Goal: Information Seeking & Learning: Learn about a topic

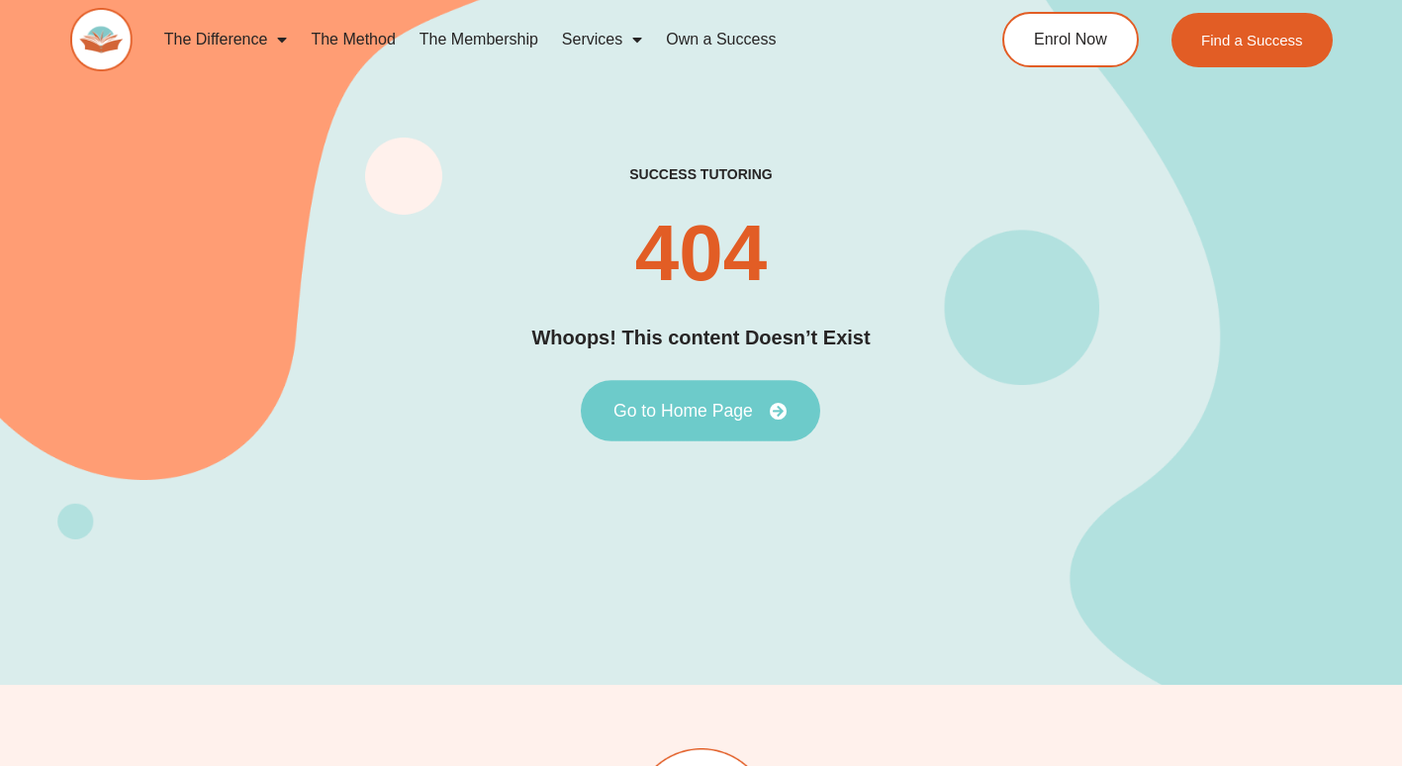
click at [698, 408] on span "Go to Home Page" at bounding box center [684, 411] width 140 height 18
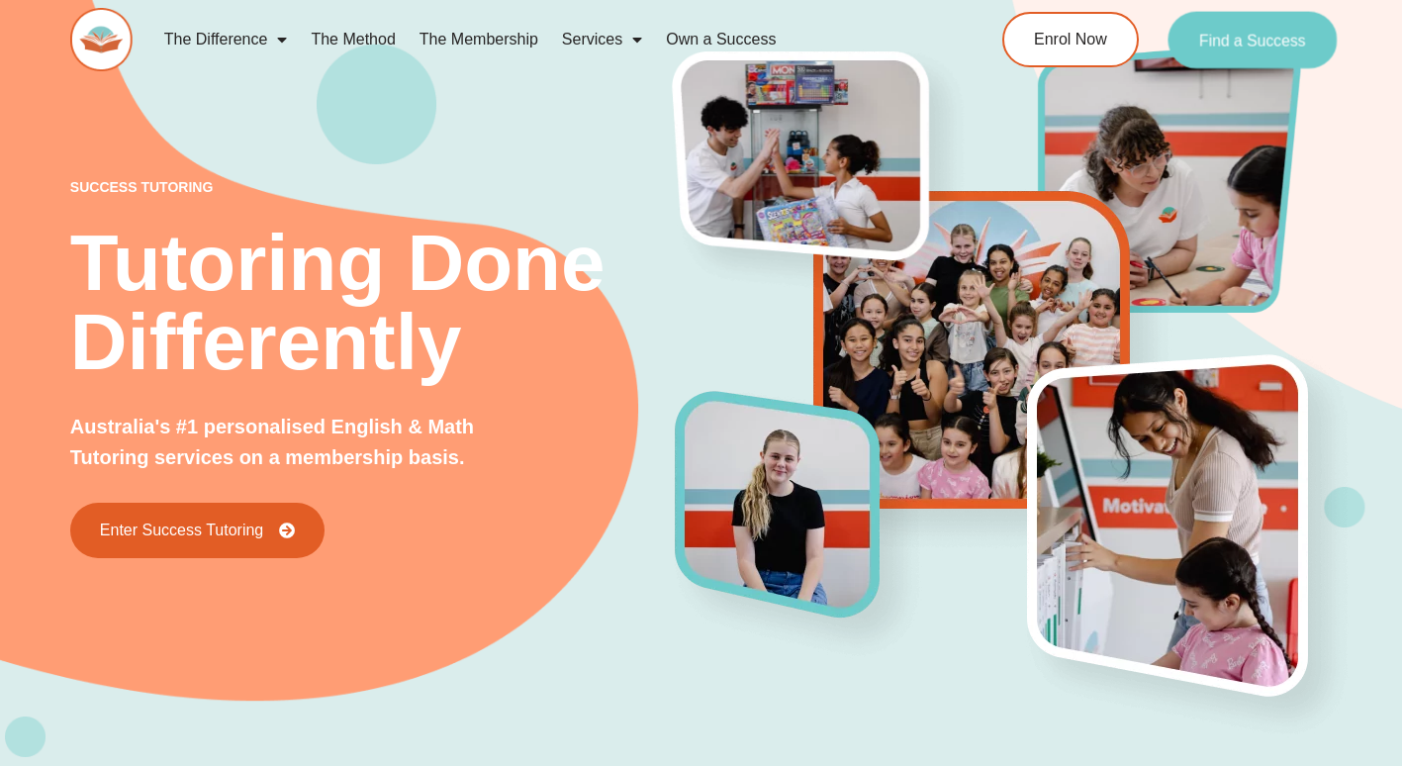
click at [1269, 41] on span "Find a Success" at bounding box center [1253, 40] width 107 height 16
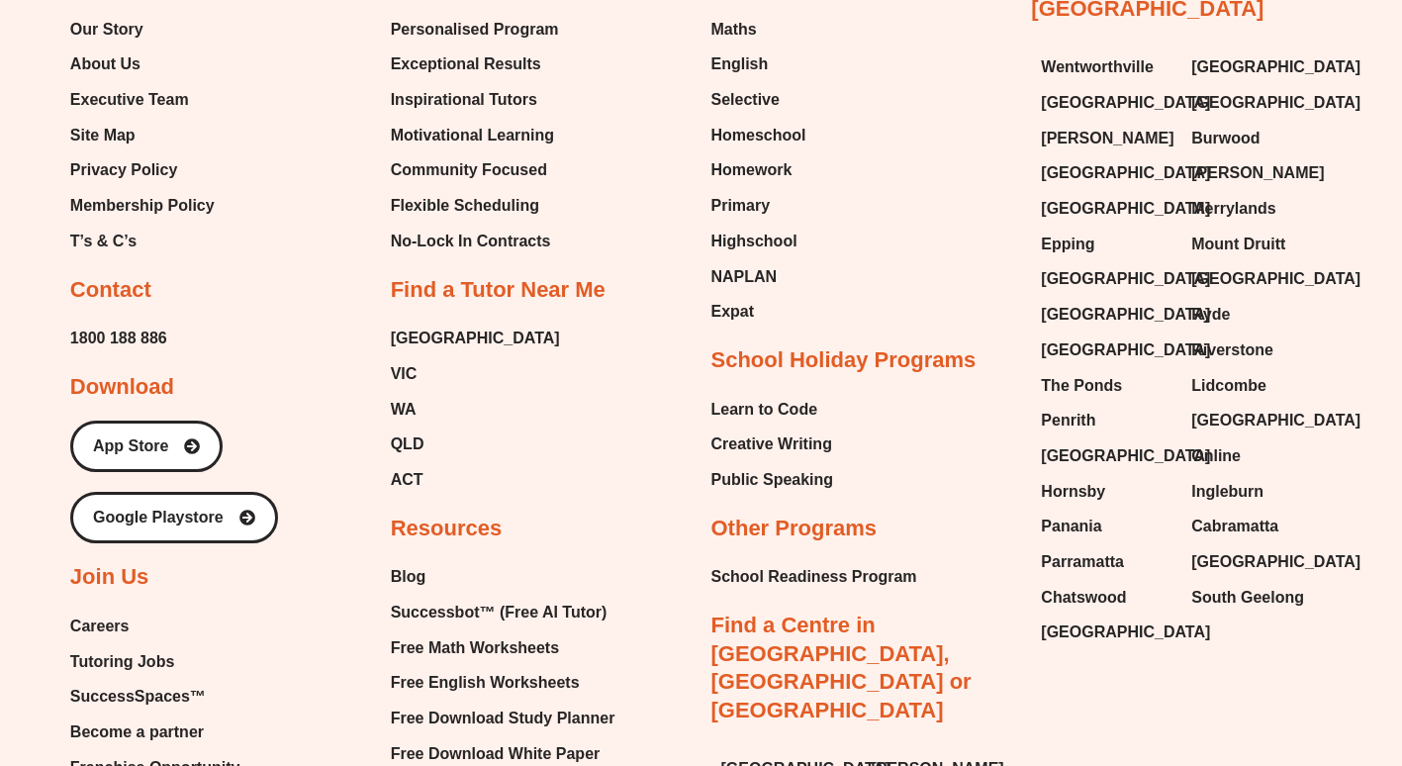
scroll to position [7769, 0]
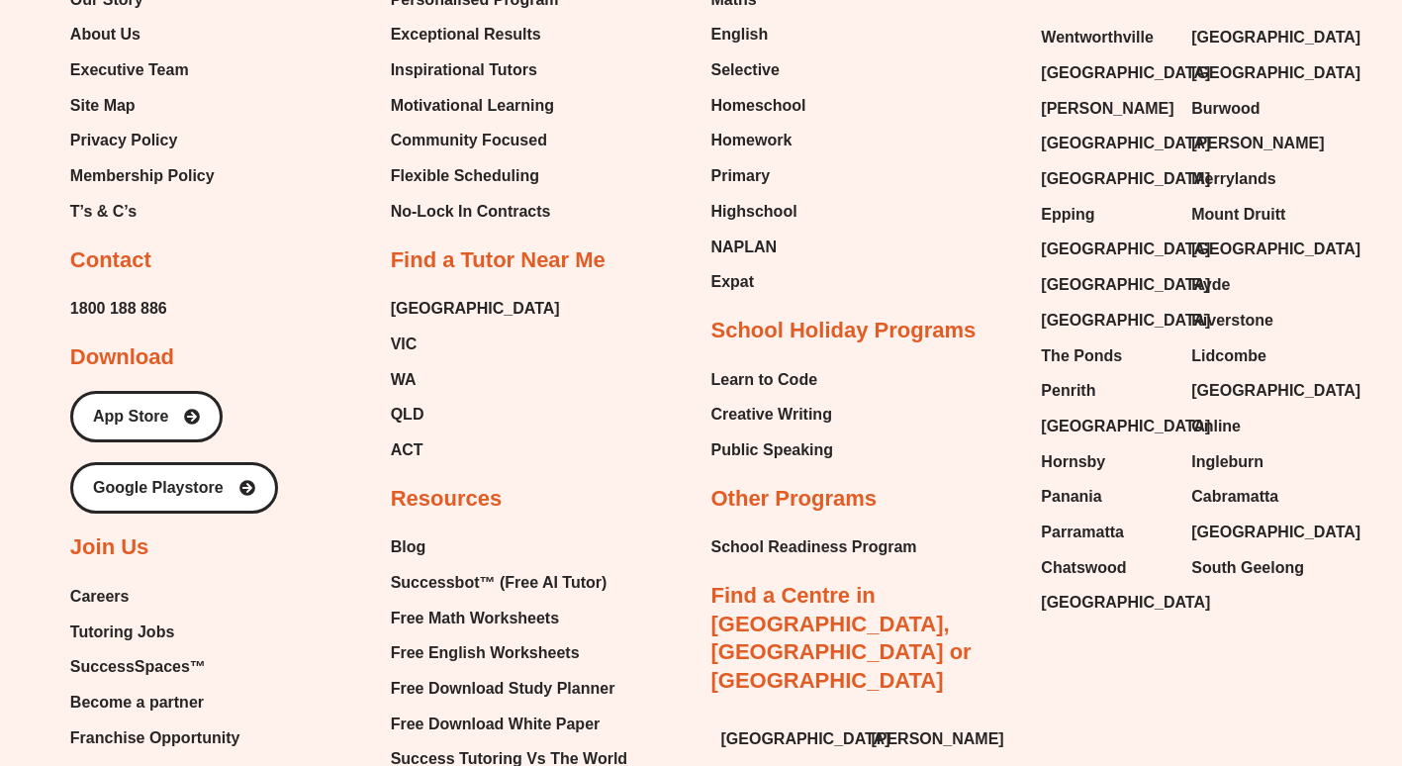
click at [123, 582] on span "Careers" at bounding box center [99, 597] width 59 height 30
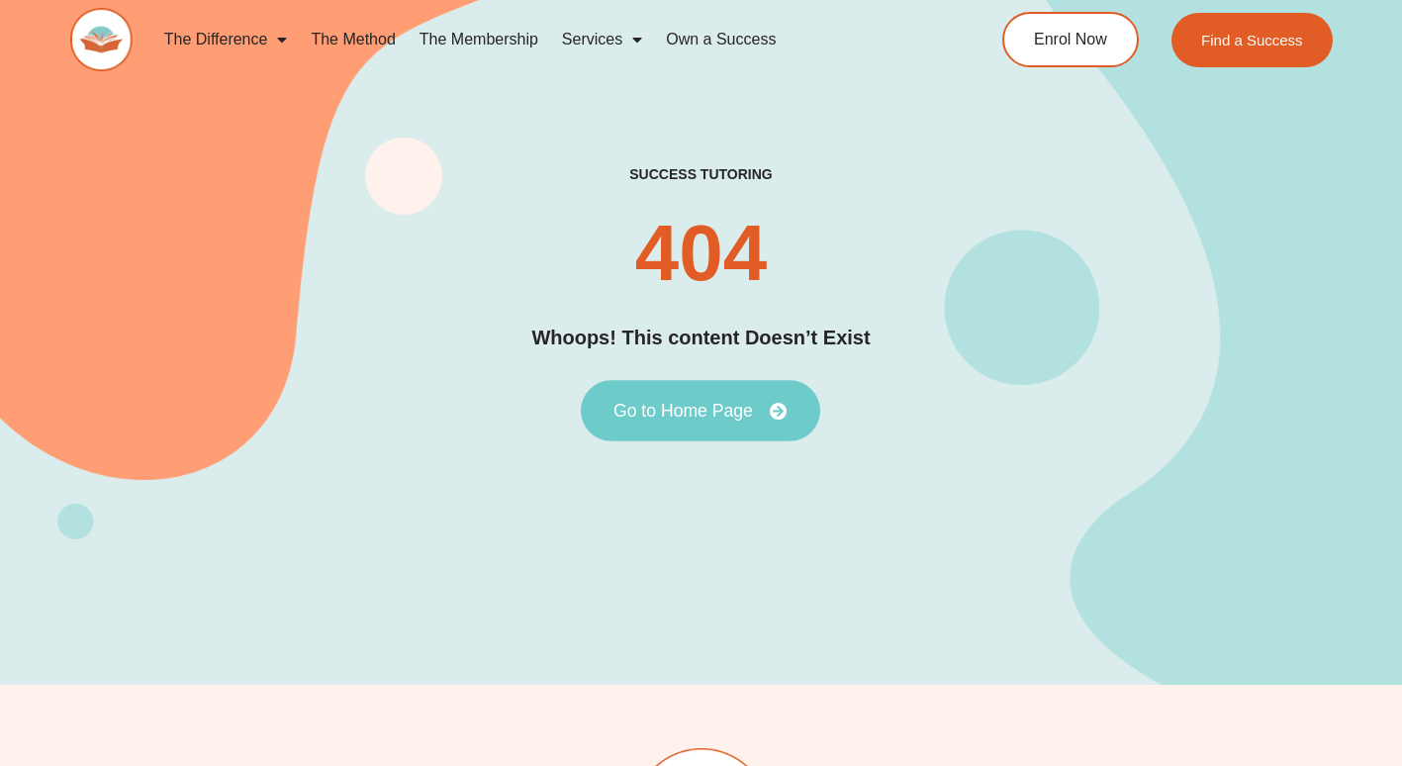
click at [700, 406] on span "Go to Home Page" at bounding box center [684, 411] width 140 height 18
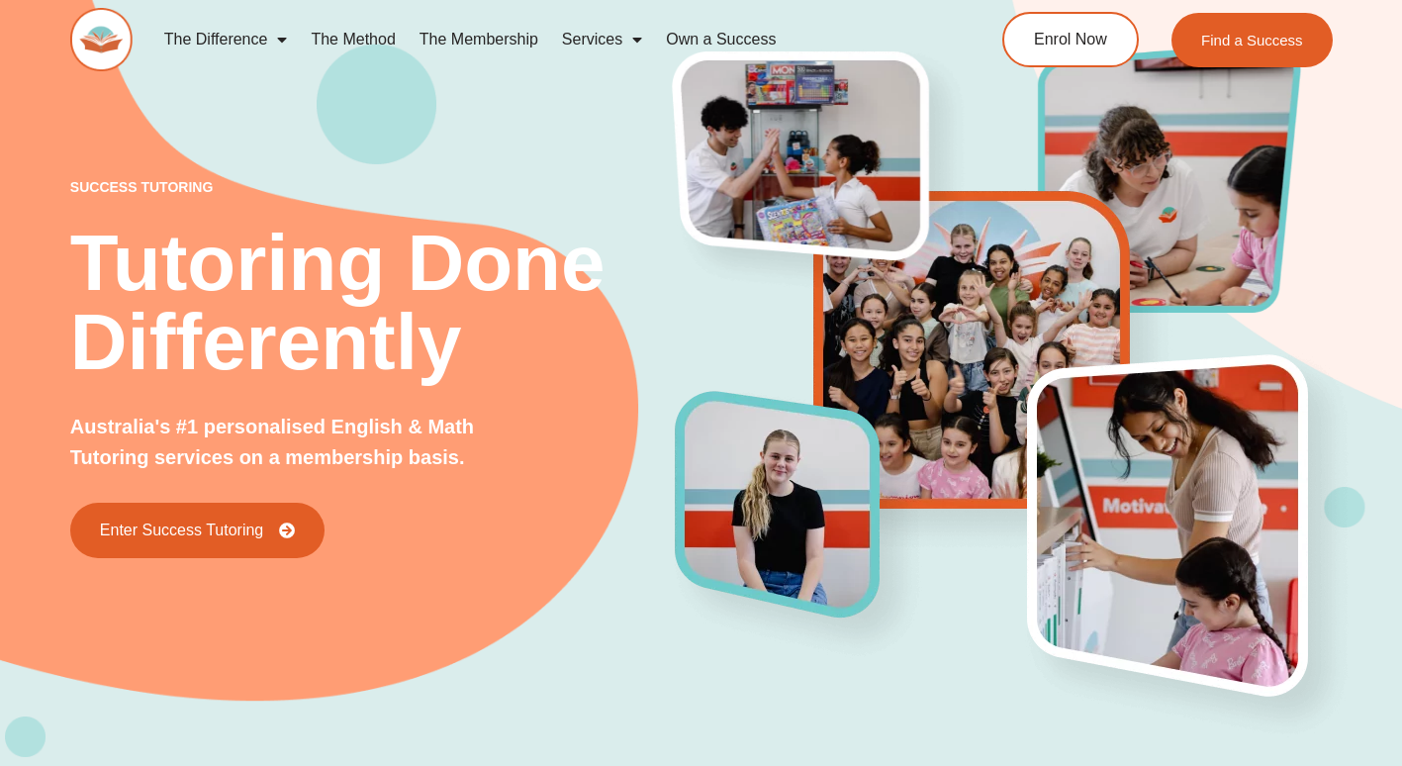
click at [284, 41] on span "Menu" at bounding box center [277, 40] width 20 height 36
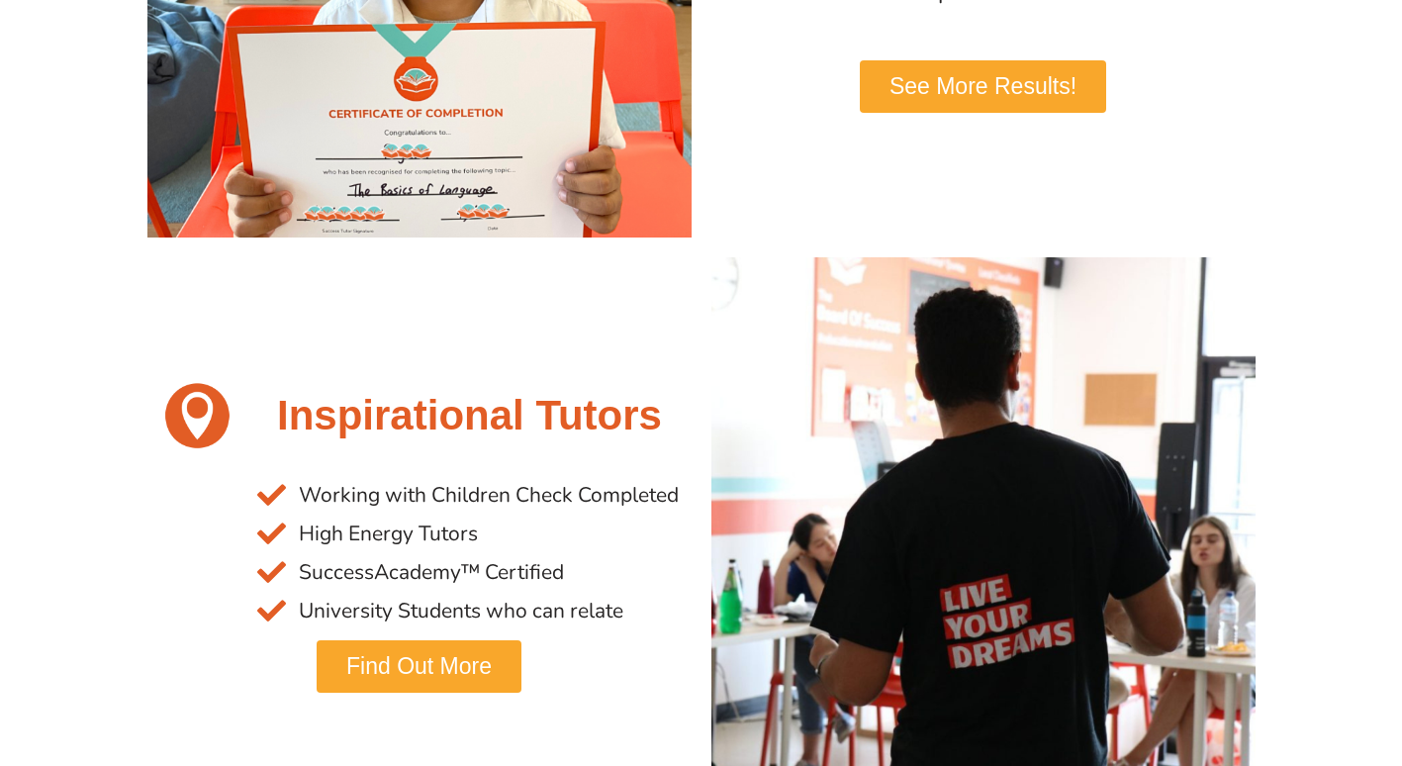
scroll to position [1316, 0]
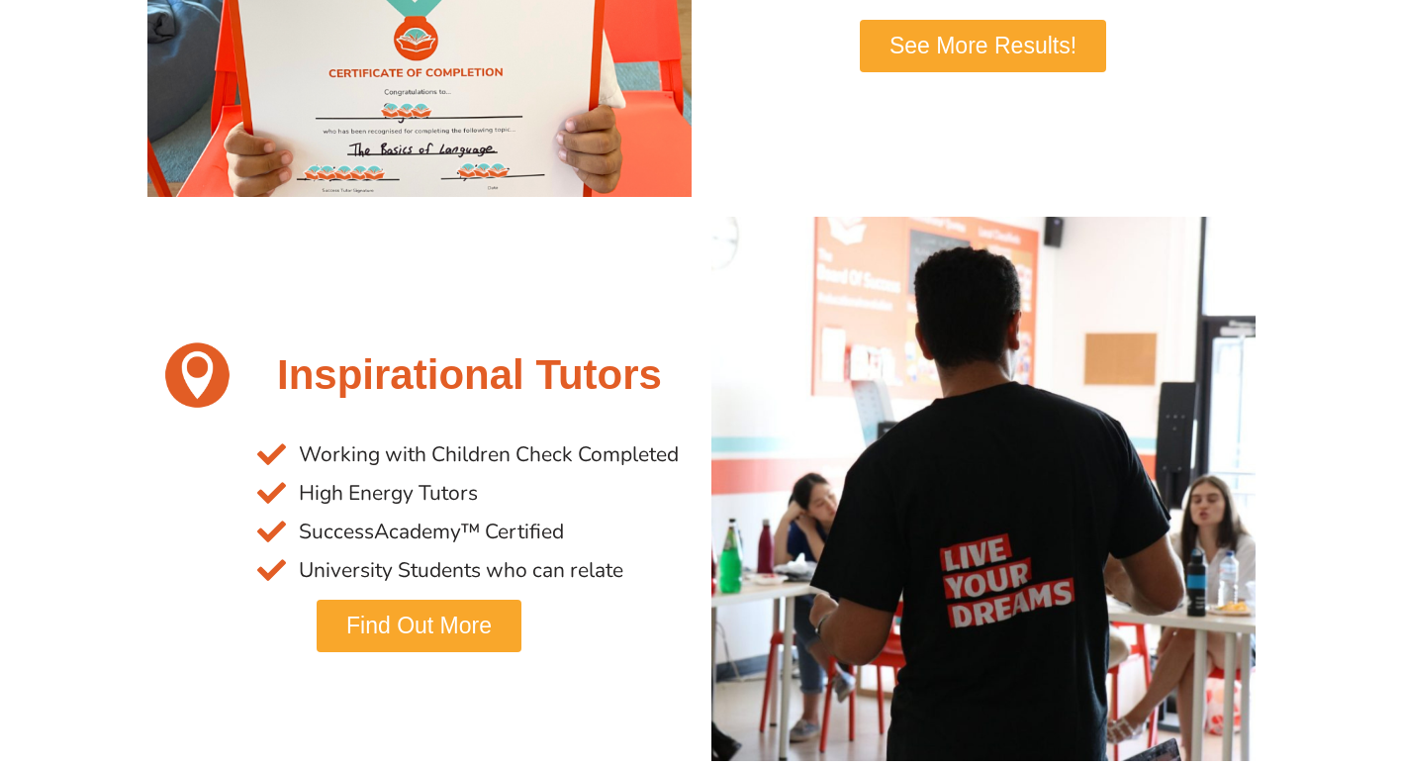
click at [372, 635] on span "Find Out More" at bounding box center [418, 626] width 145 height 23
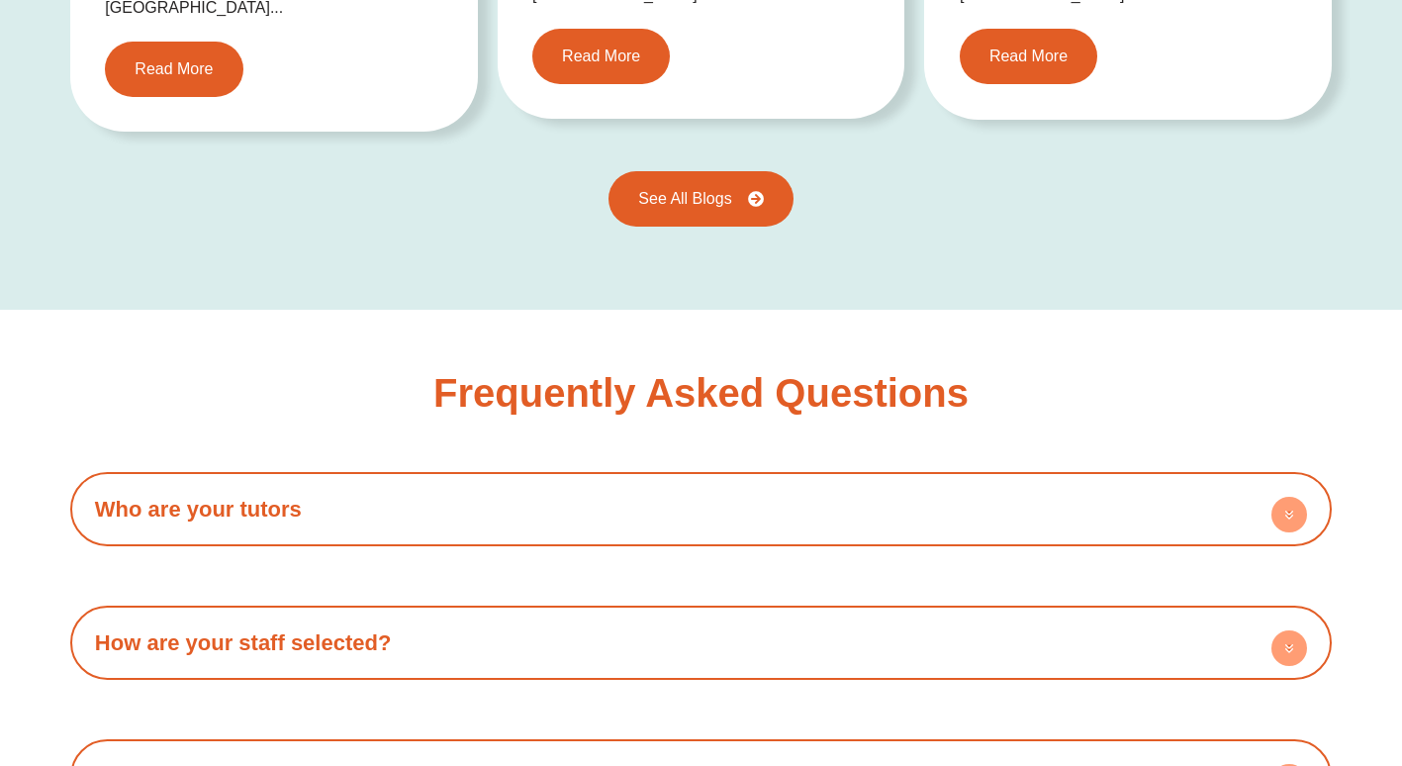
scroll to position [3046, 0]
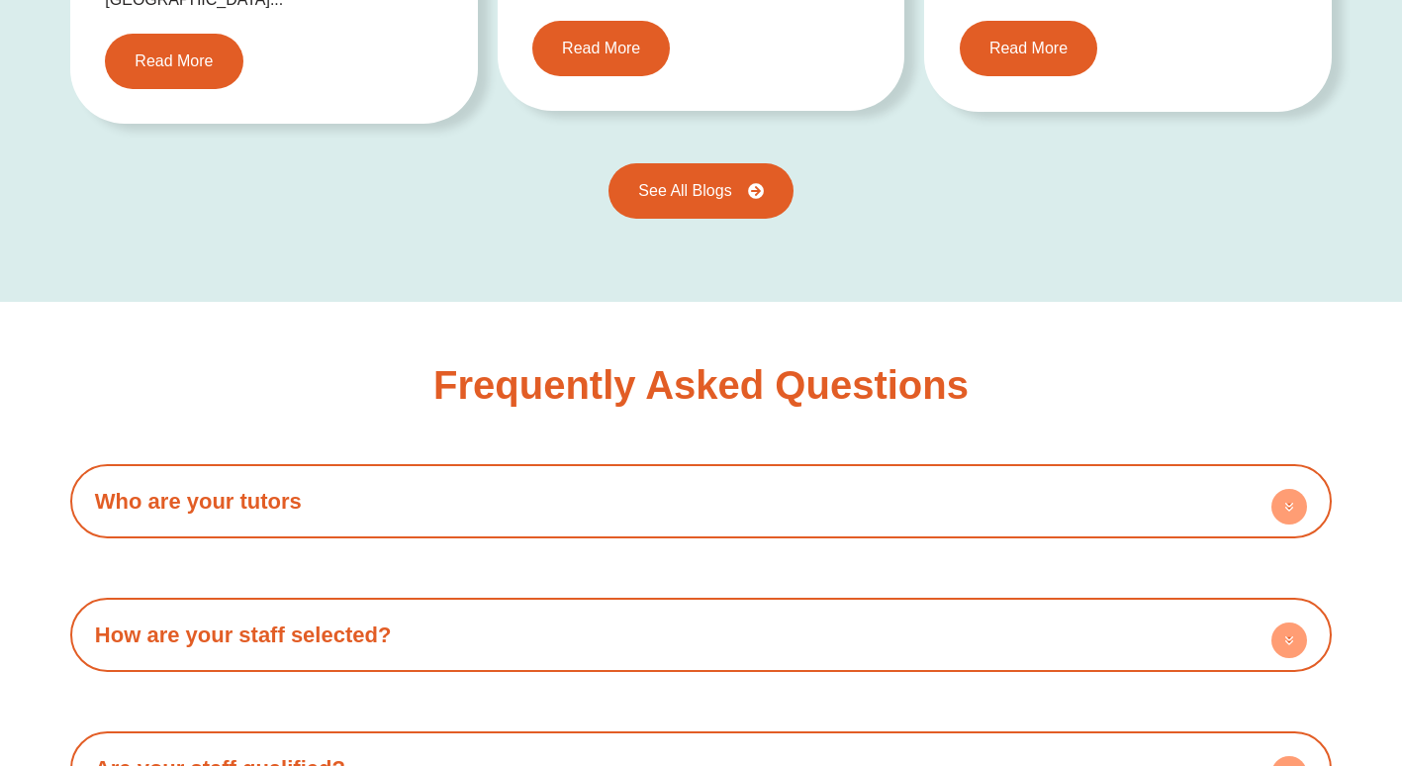
click at [1279, 489] on circle at bounding box center [1290, 507] width 36 height 36
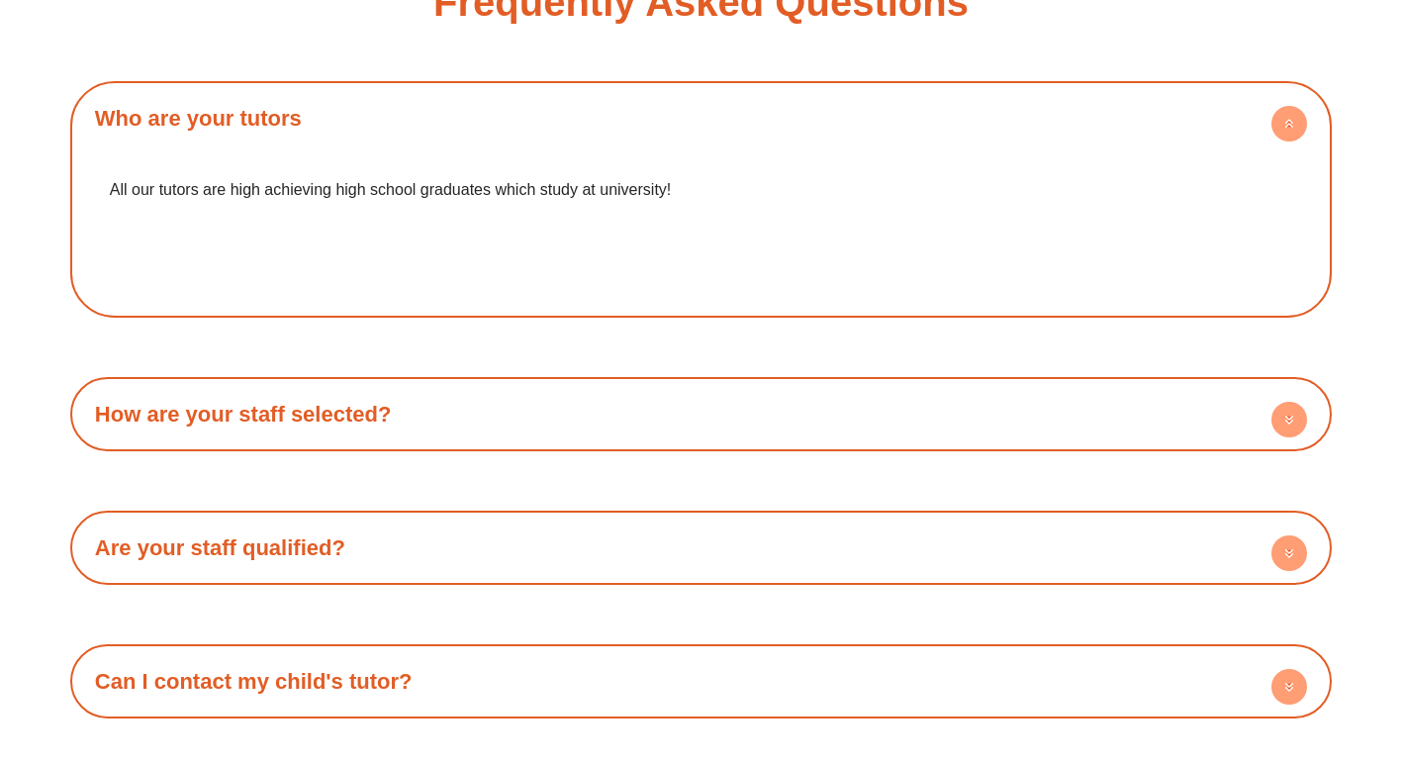
scroll to position [3446, 0]
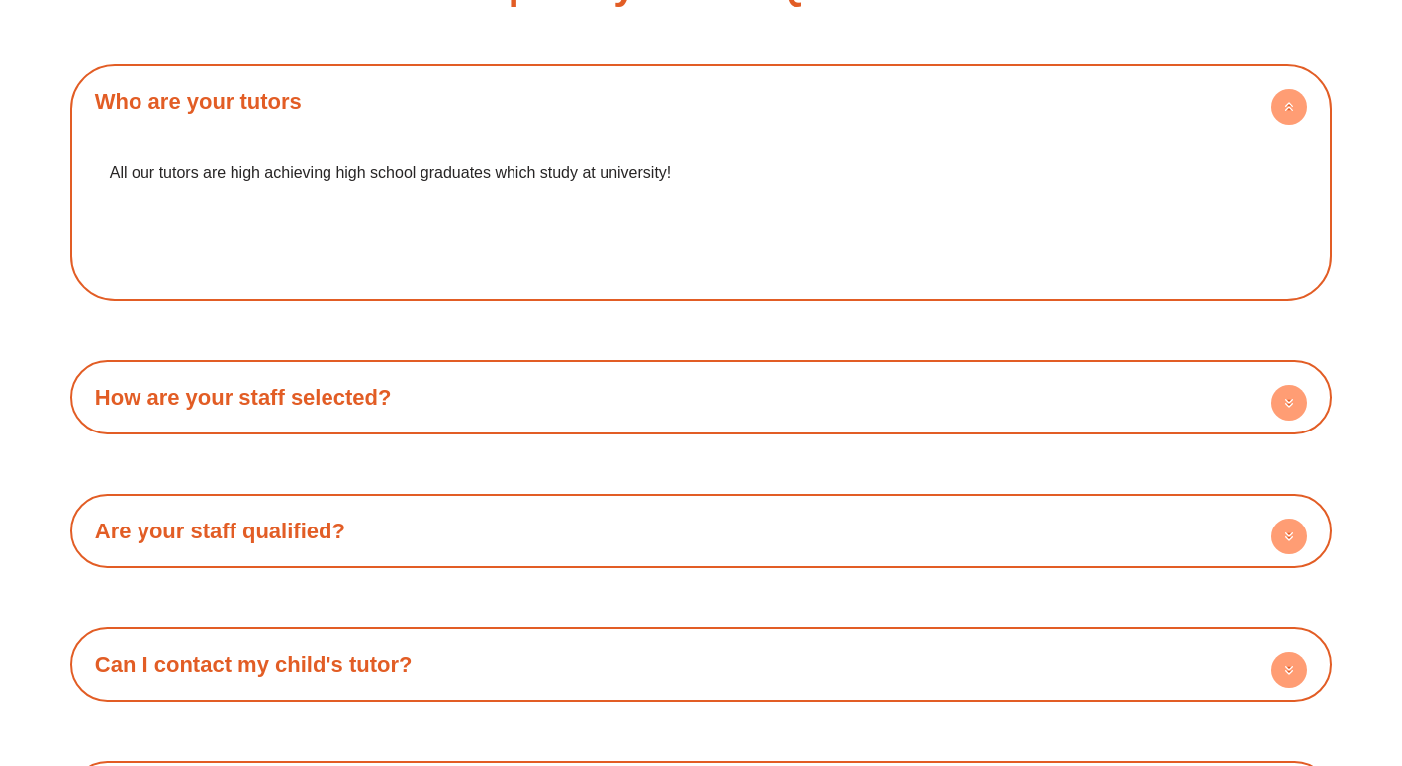
click at [1287, 519] on circle at bounding box center [1290, 537] width 36 height 36
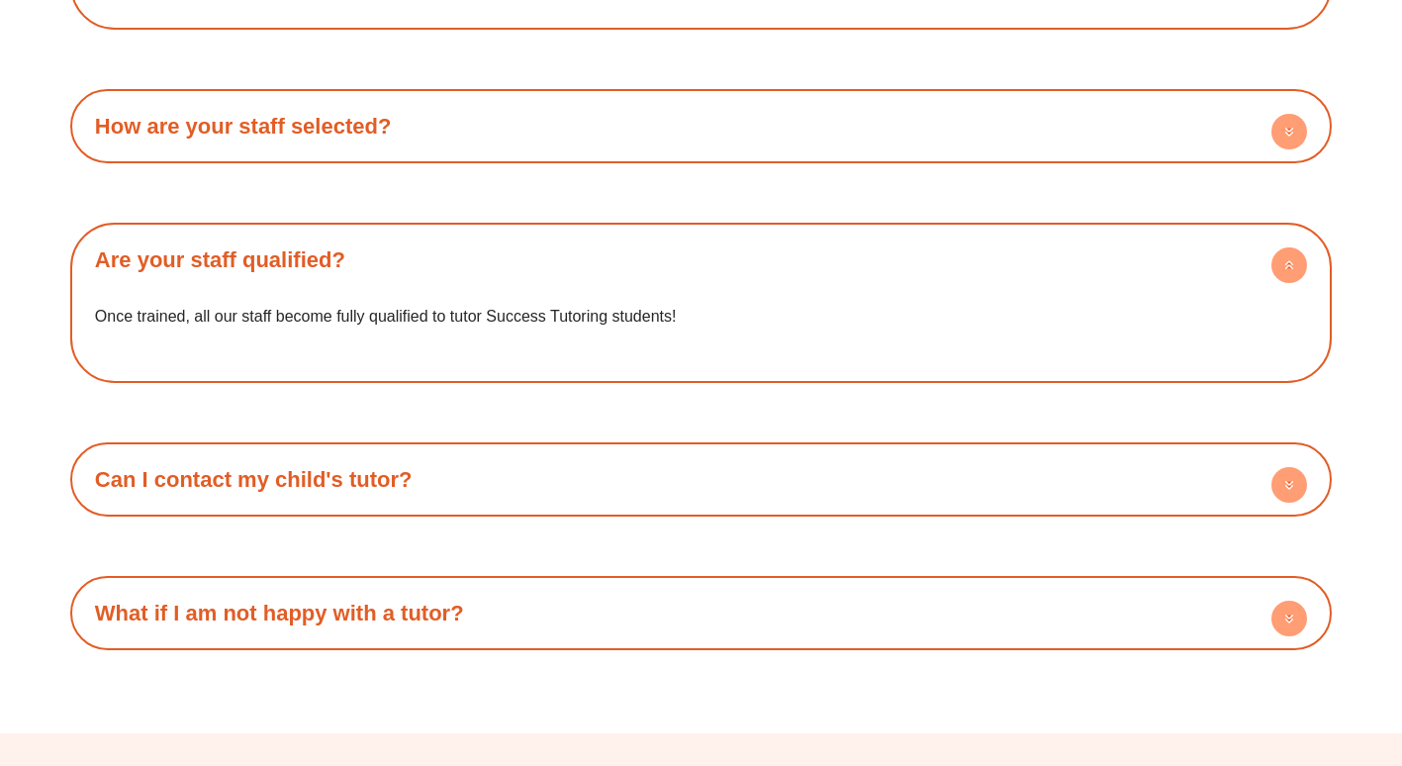
scroll to position [3738, 0]
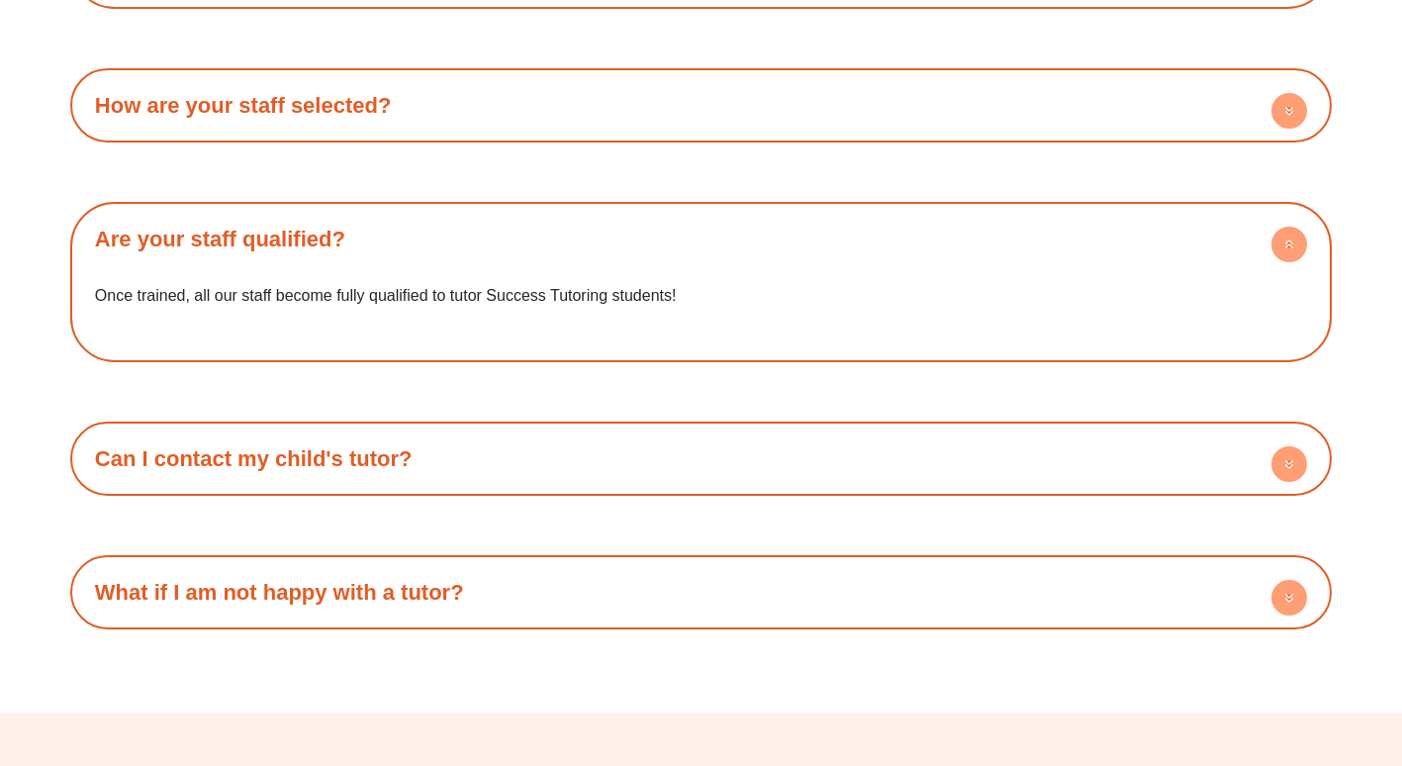
click at [1288, 446] on circle at bounding box center [1290, 464] width 36 height 36
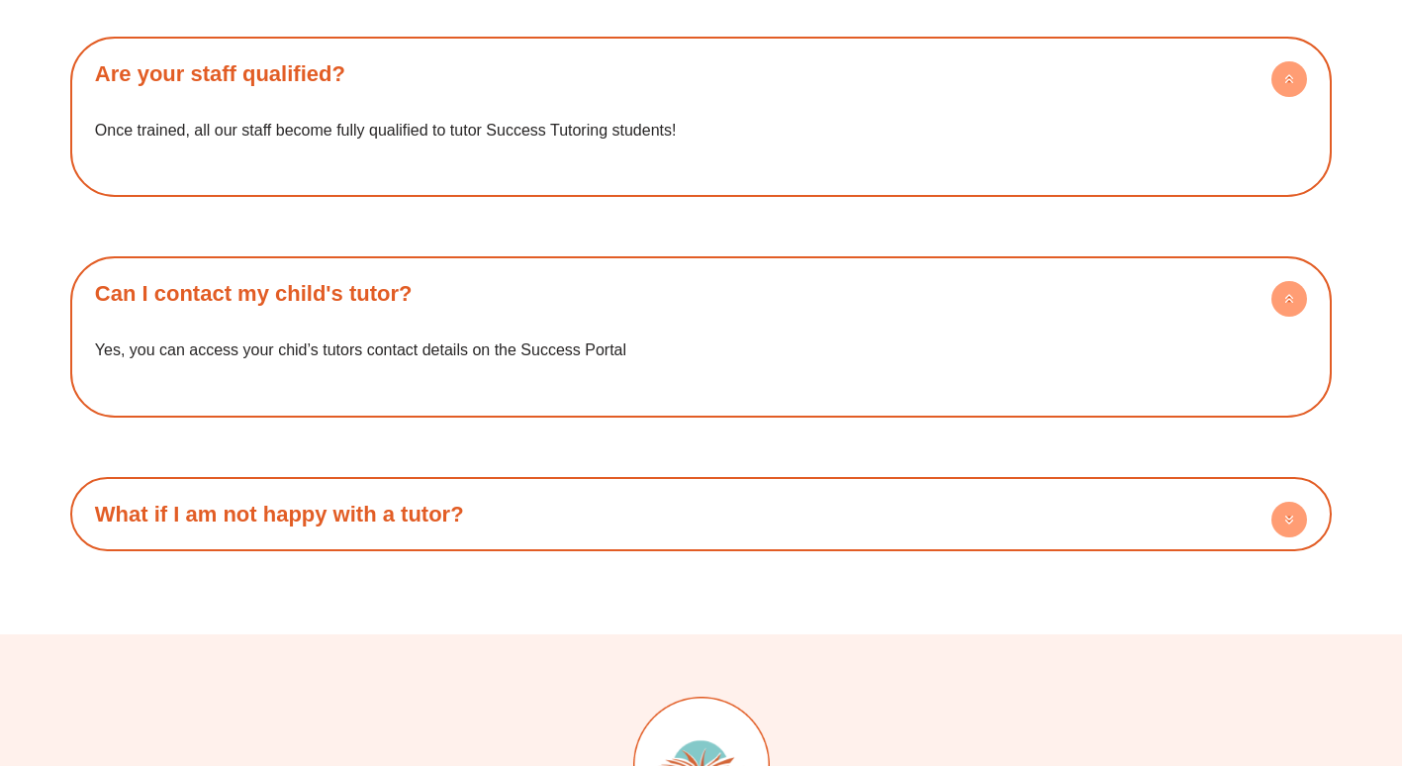
scroll to position [3937, 0]
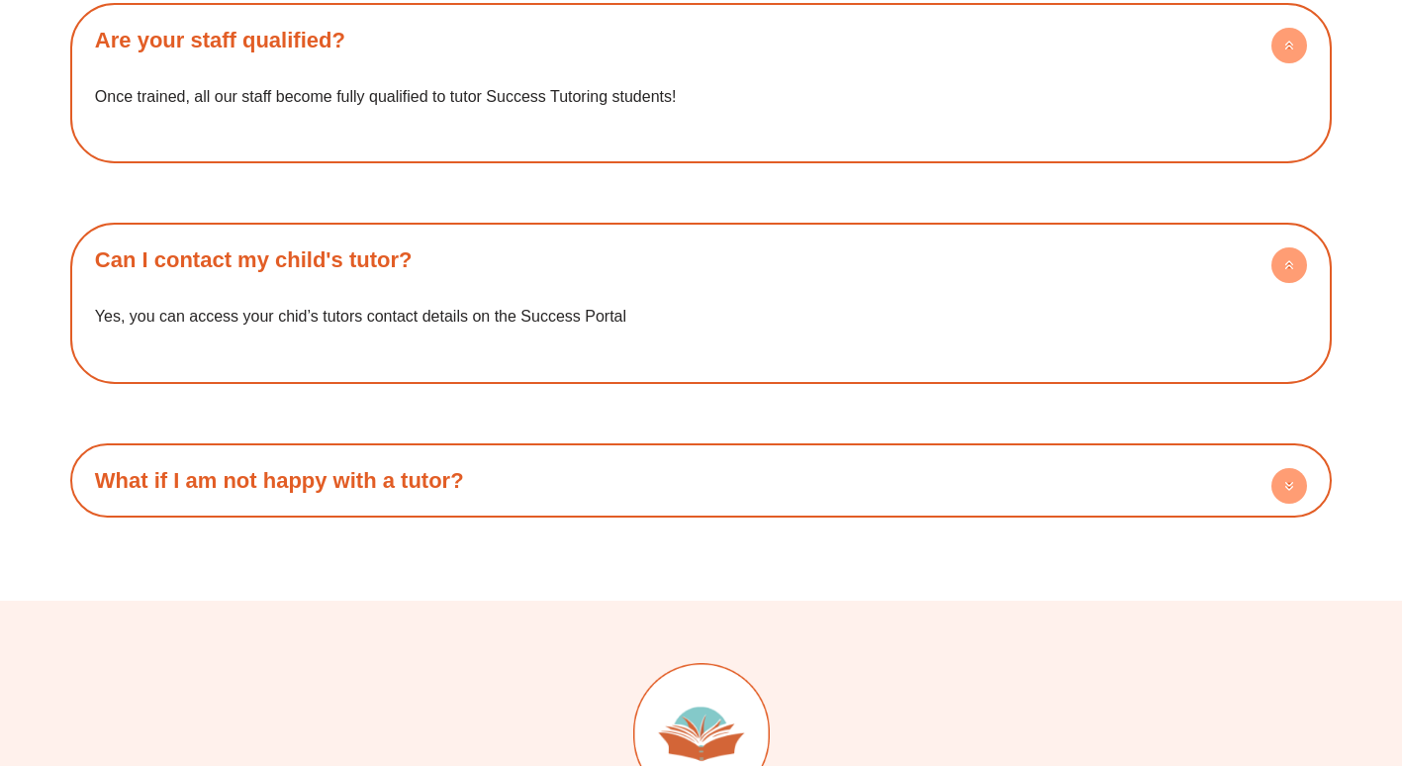
click at [1286, 468] on circle at bounding box center [1290, 486] width 36 height 36
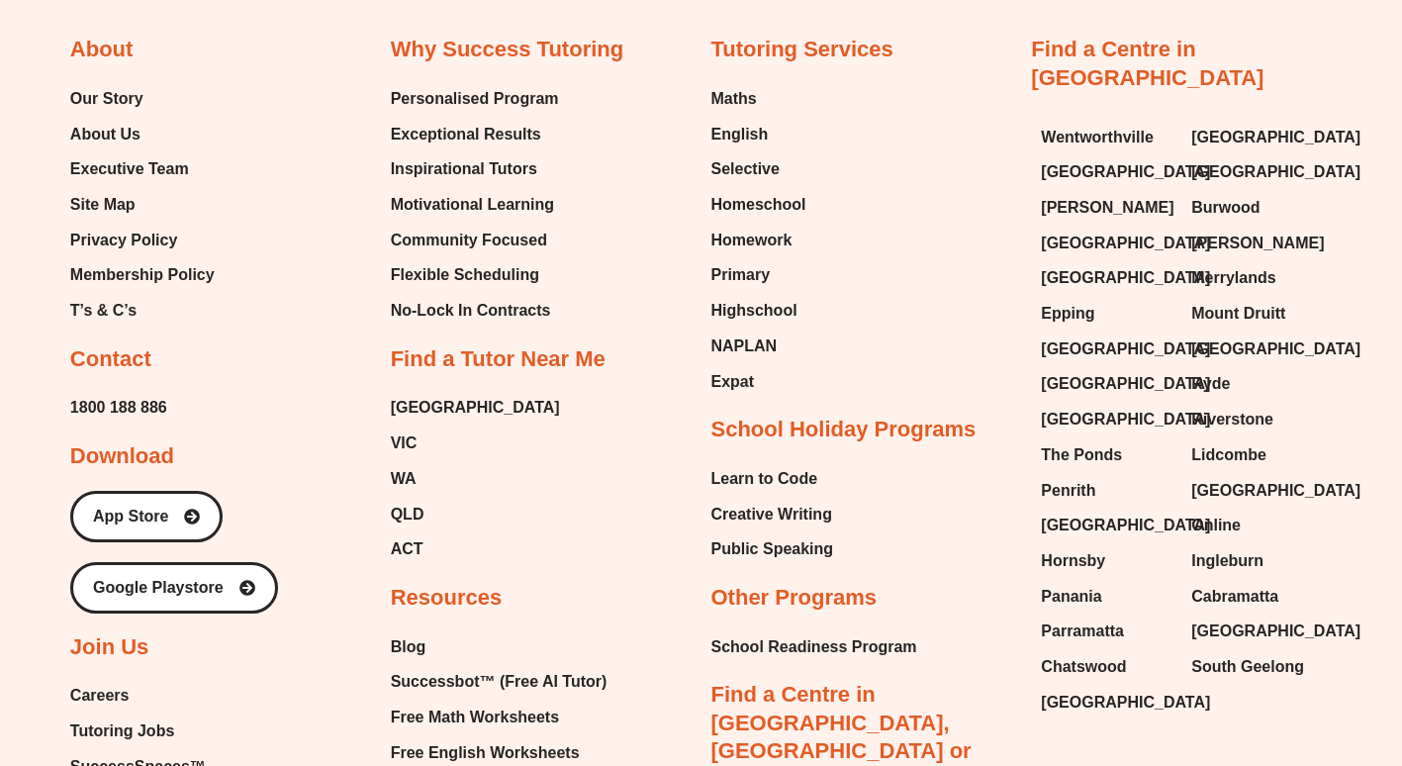
scroll to position [5055, 0]
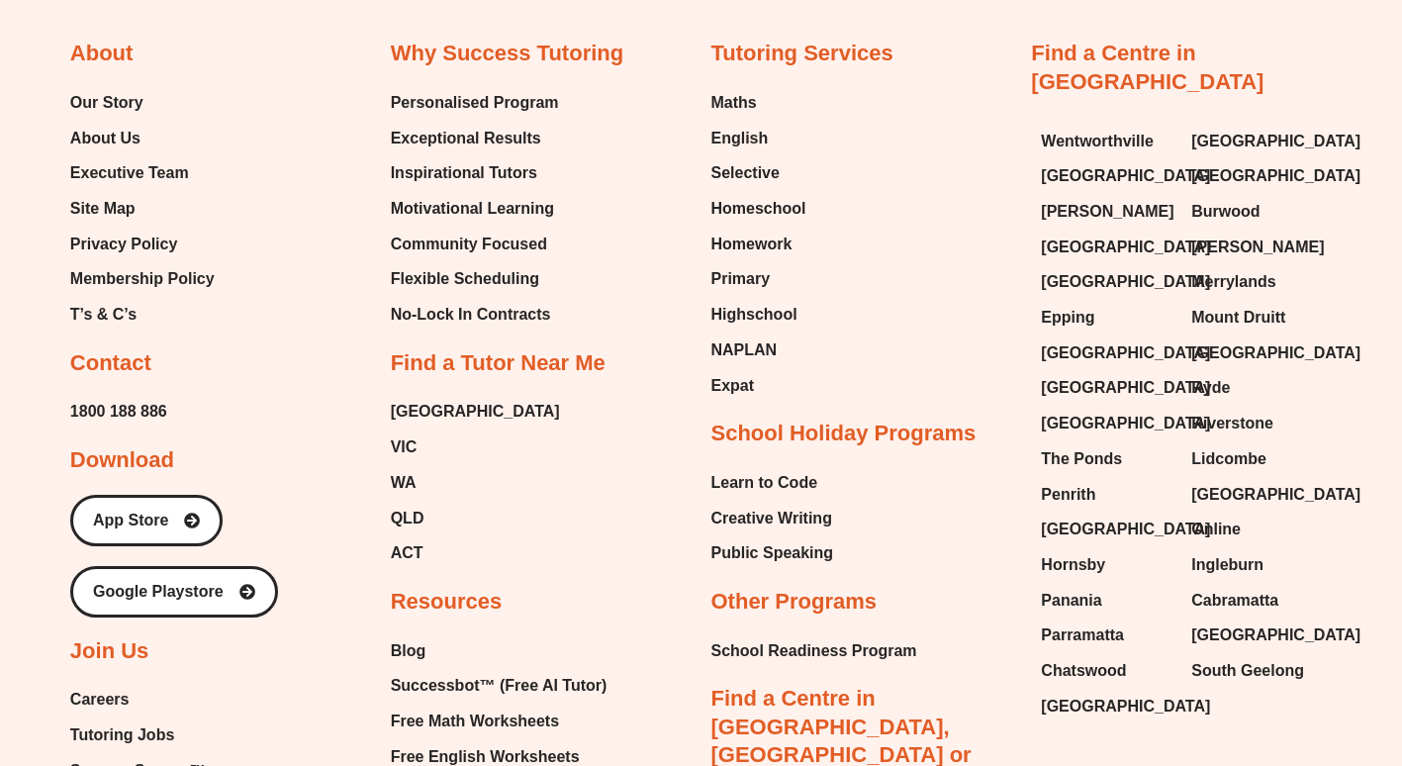
click at [132, 721] on span "Tutoring Jobs" at bounding box center [122, 736] width 104 height 30
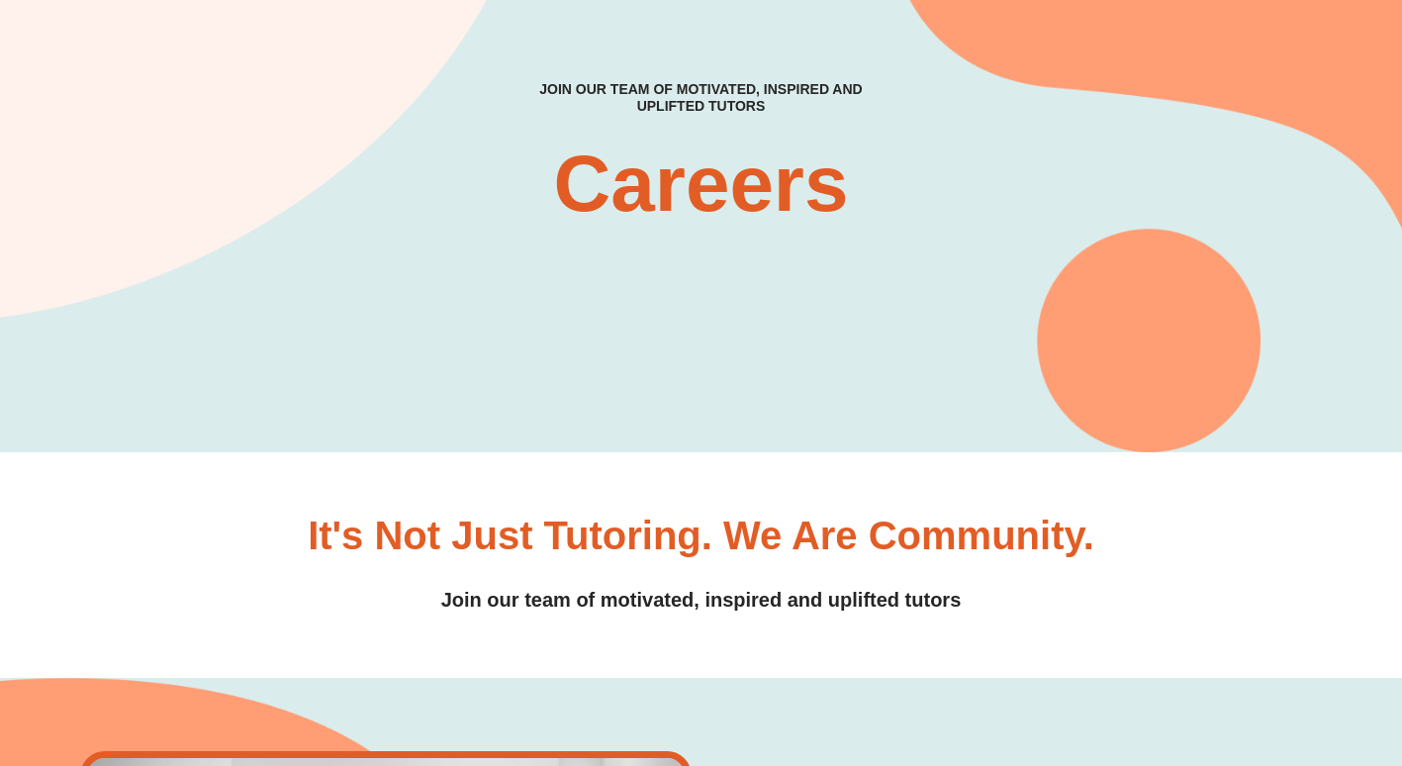
scroll to position [80, 0]
